Goal: Navigation & Orientation: Go to known website

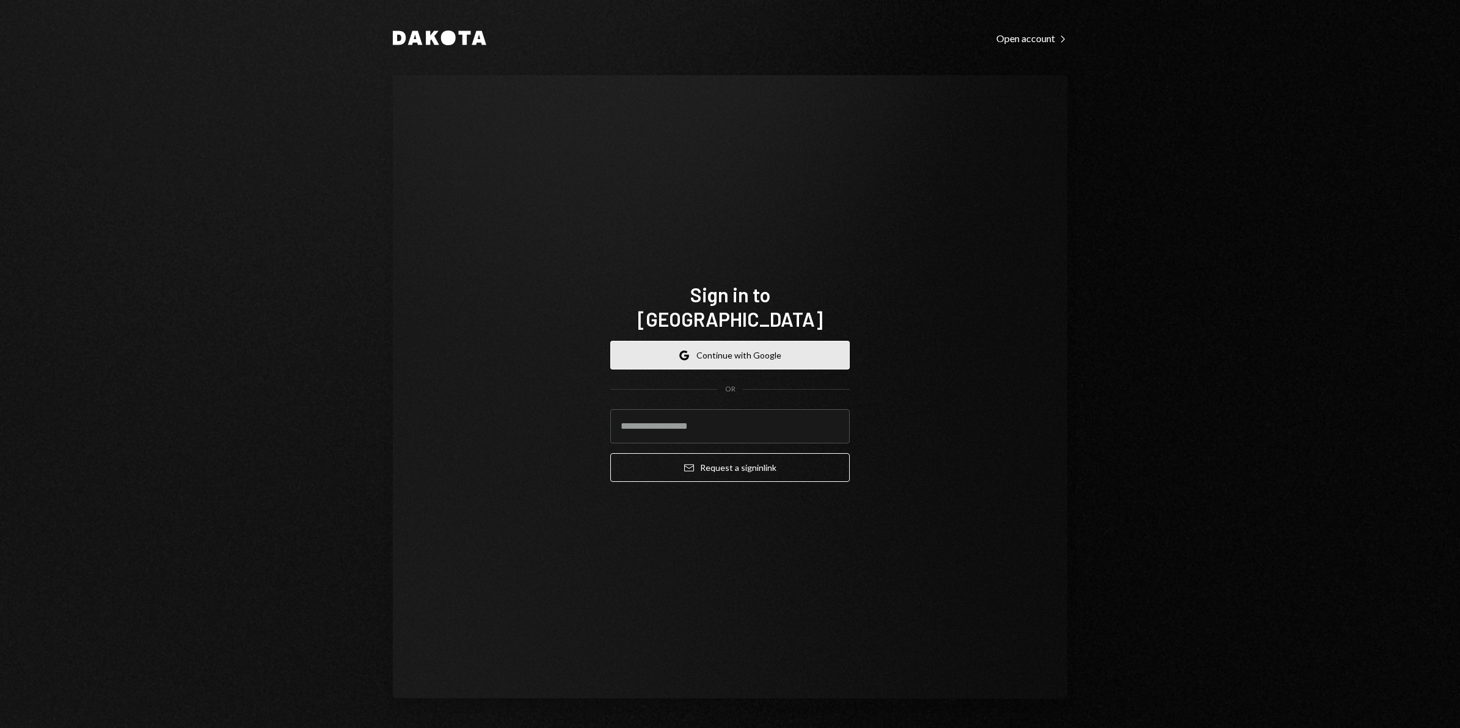
click at [731, 343] on button "Google Continue with Google" at bounding box center [730, 355] width 240 height 29
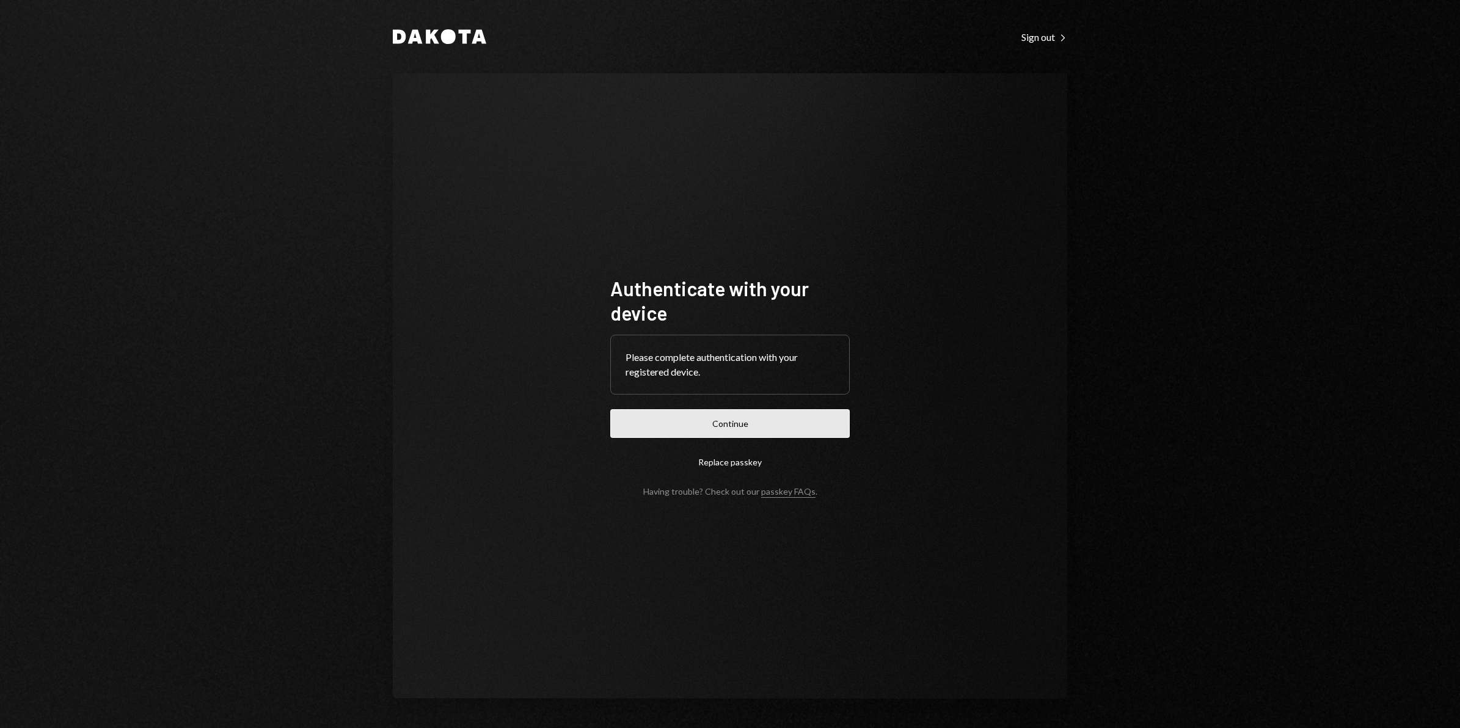
click at [764, 428] on button "Continue" at bounding box center [730, 423] width 240 height 29
